Goal: Task Accomplishment & Management: Manage account settings

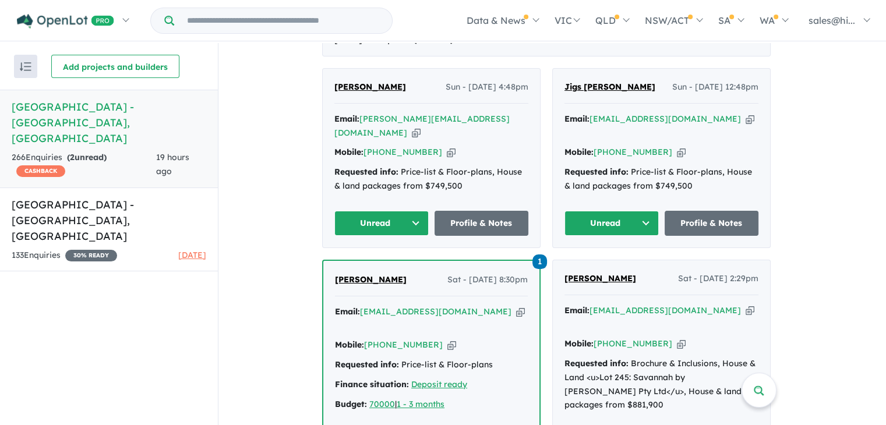
scroll to position [519, 0]
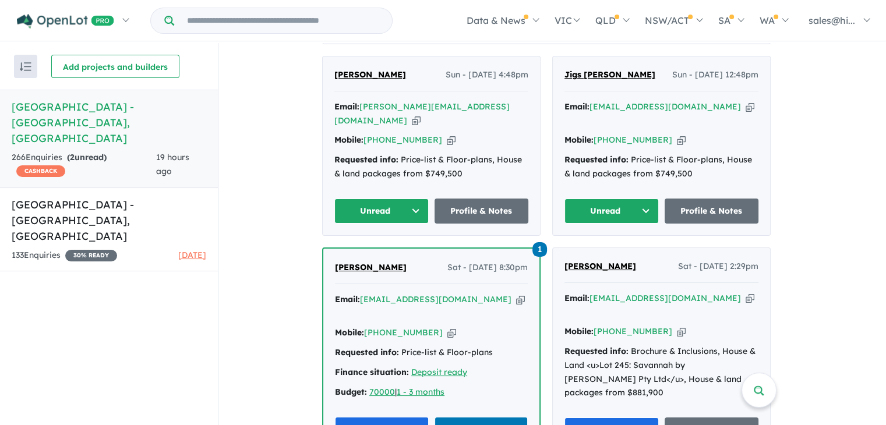
click at [649, 206] on button "Unread" at bounding box center [611, 211] width 94 height 25
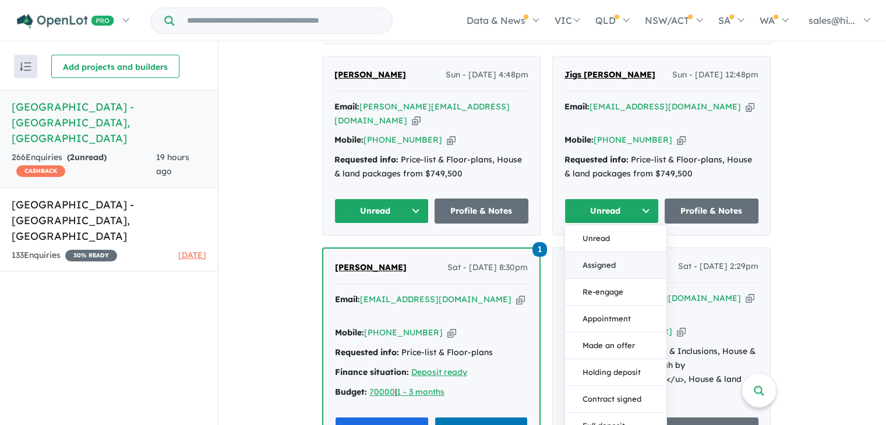
click at [610, 255] on button "Assigned" at bounding box center [615, 265] width 101 height 27
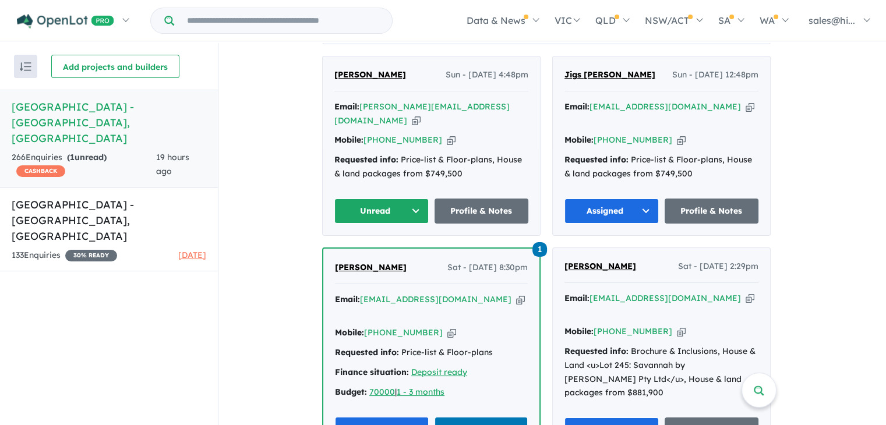
click at [417, 210] on button "Unread" at bounding box center [381, 211] width 94 height 25
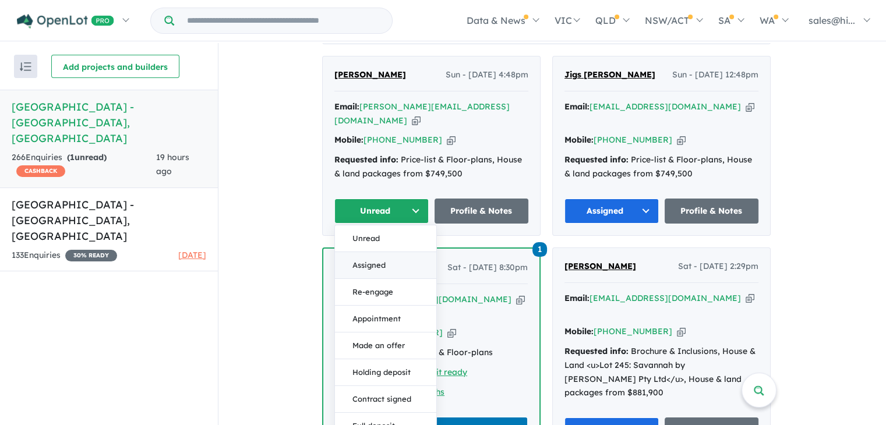
click at [402, 261] on button "Assigned" at bounding box center [385, 265] width 101 height 27
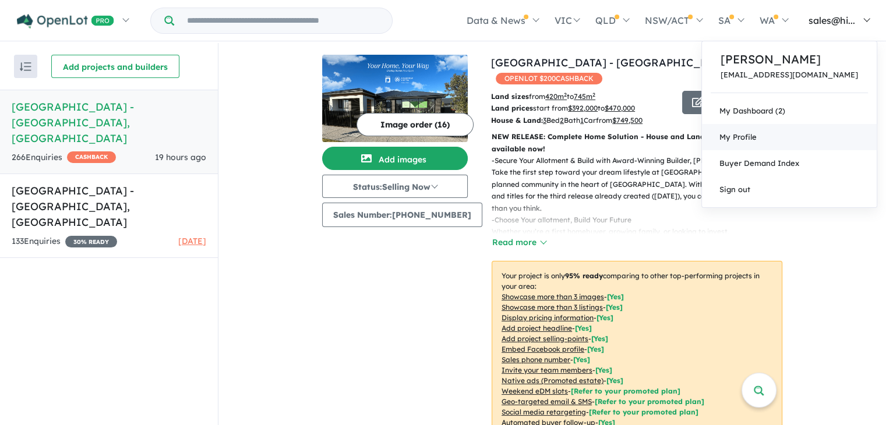
click at [799, 129] on link "My Profile" at bounding box center [789, 137] width 175 height 26
